Goal: Task Accomplishment & Management: Manage account settings

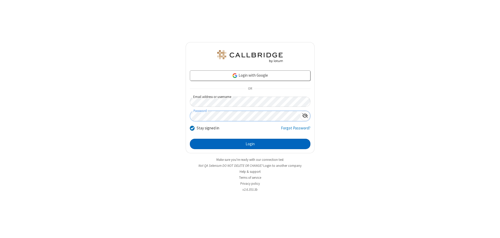
click at [250, 144] on button "Login" at bounding box center [250, 144] width 121 height 10
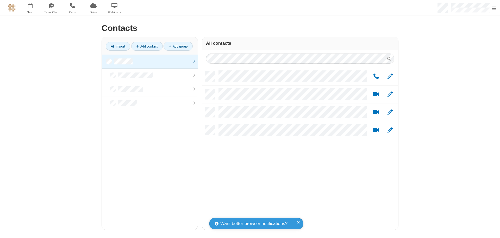
click at [150, 61] on link at bounding box center [150, 62] width 96 height 14
click at [178, 46] on link "Add group" at bounding box center [178, 46] width 29 height 9
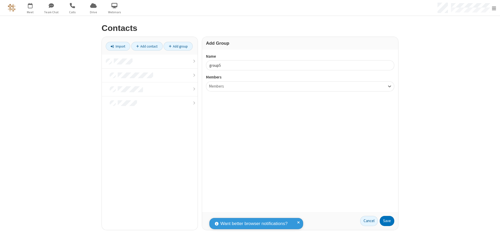
type input "group5"
type input "name22"
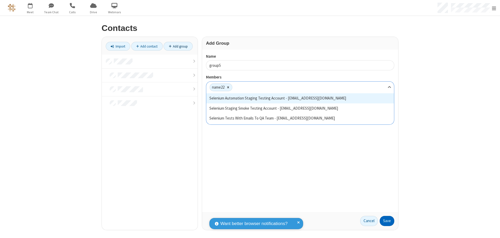
click at [387, 221] on button "Save" at bounding box center [387, 221] width 15 height 10
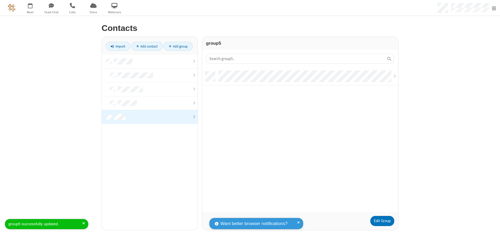
scroll to position [141, 192]
click at [382, 221] on link "Edit Group" at bounding box center [382, 221] width 24 height 10
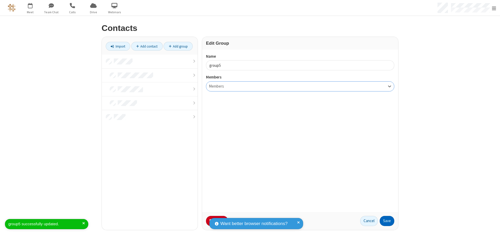
click at [387, 221] on button "Save" at bounding box center [387, 221] width 15 height 10
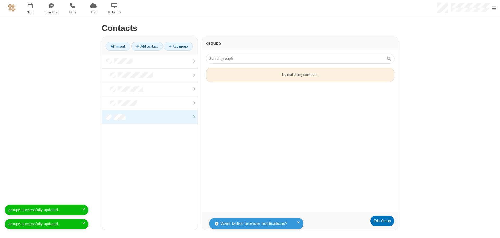
scroll to position [141, 192]
